Goal: Find specific page/section: Find specific page/section

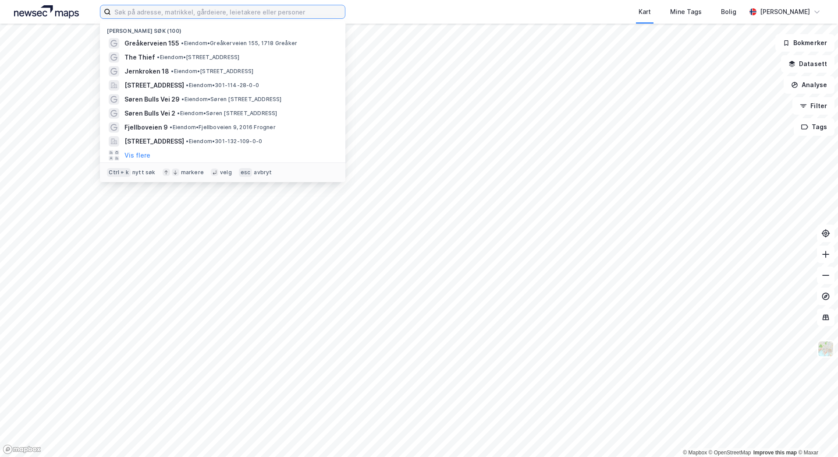
click at [240, 13] on input at bounding box center [228, 11] width 234 height 13
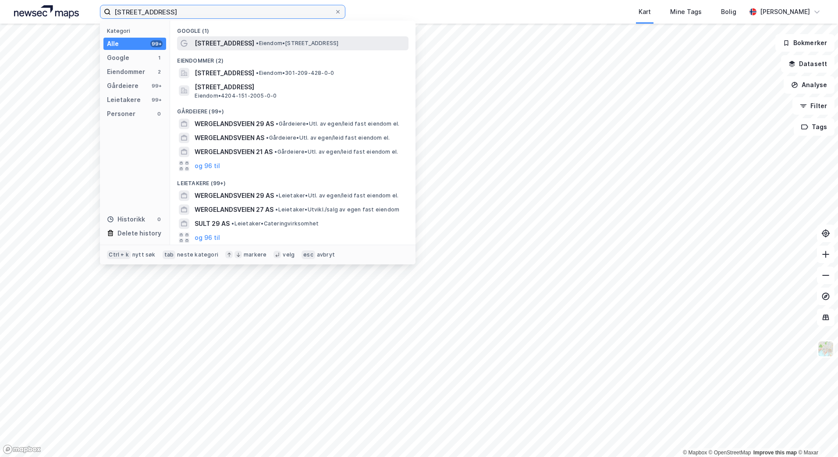
type input "[STREET_ADDRESS]"
click at [284, 46] on span "• Eiendom • [STREET_ADDRESS]" at bounding box center [297, 43] width 82 height 7
